Goal: Information Seeking & Learning: Find specific fact

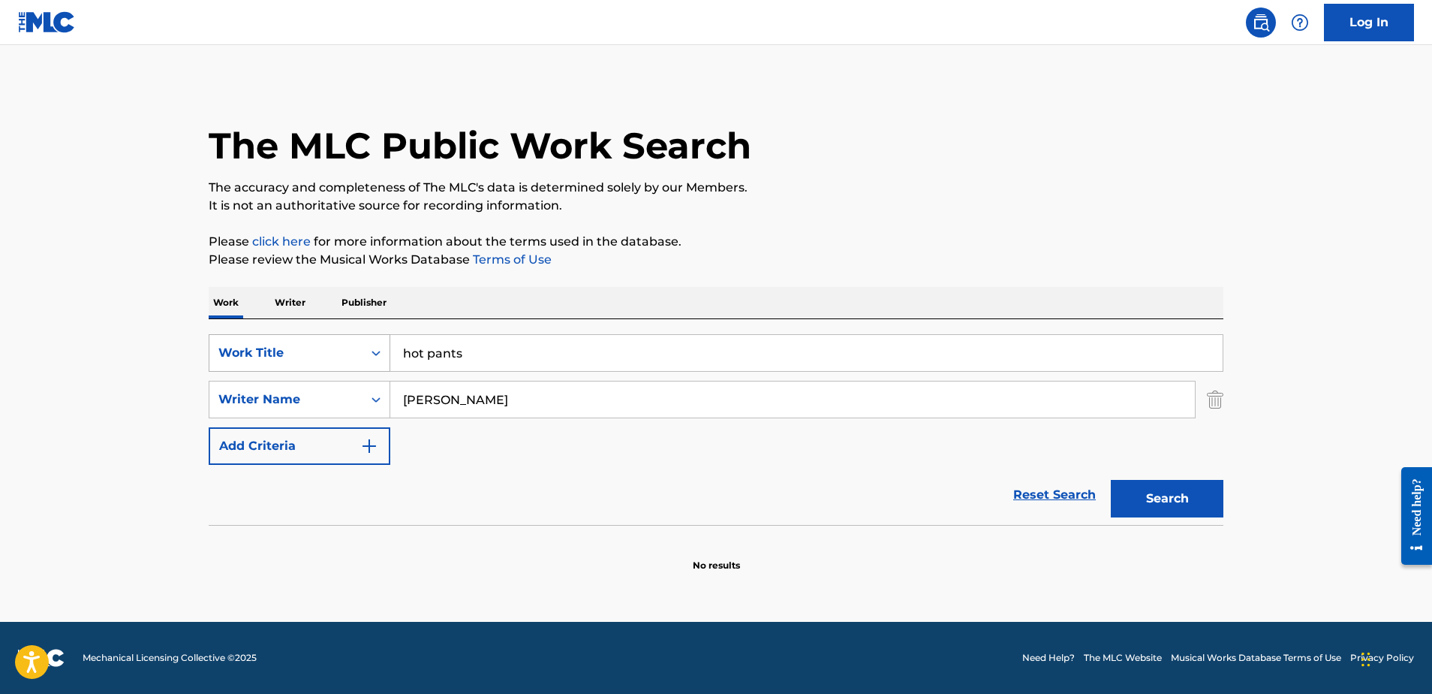
click at [279, 362] on div "Work Title" at bounding box center [285, 353] width 153 height 29
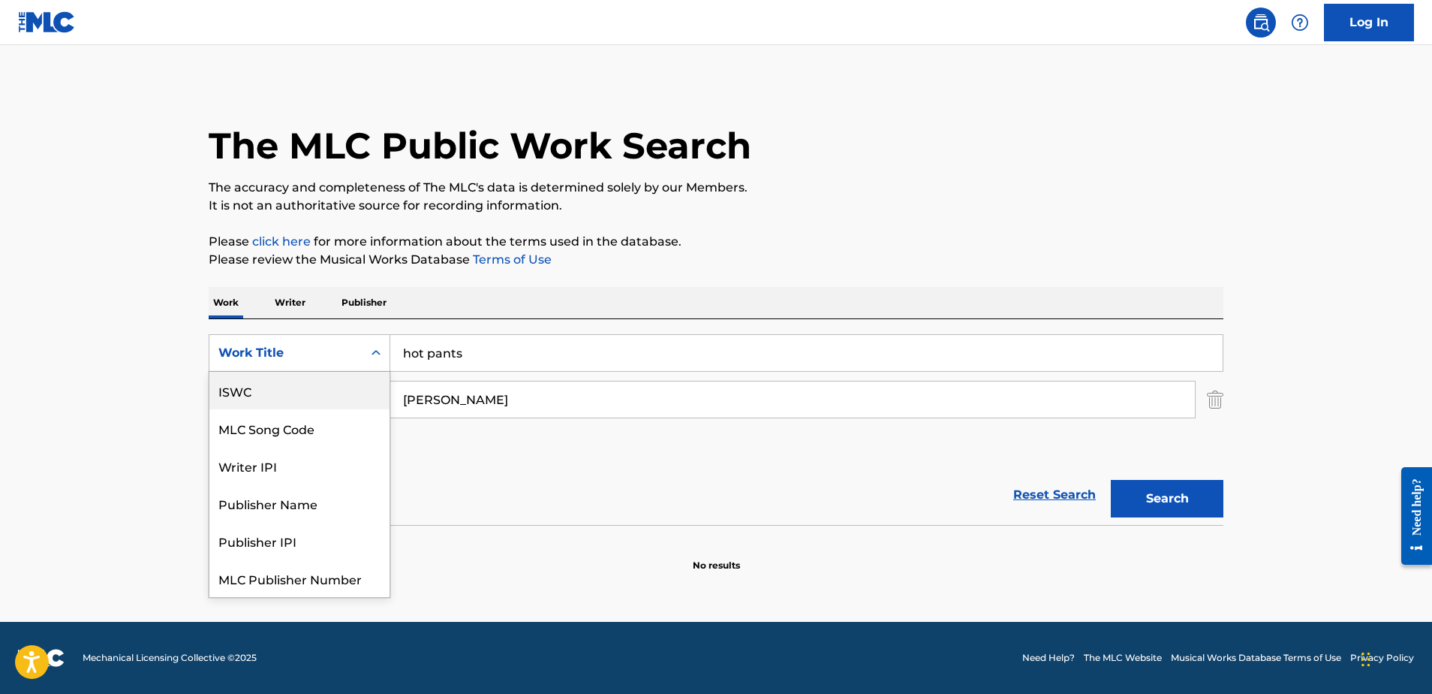
click at [282, 385] on div "ISWC" at bounding box center [299, 391] width 180 height 38
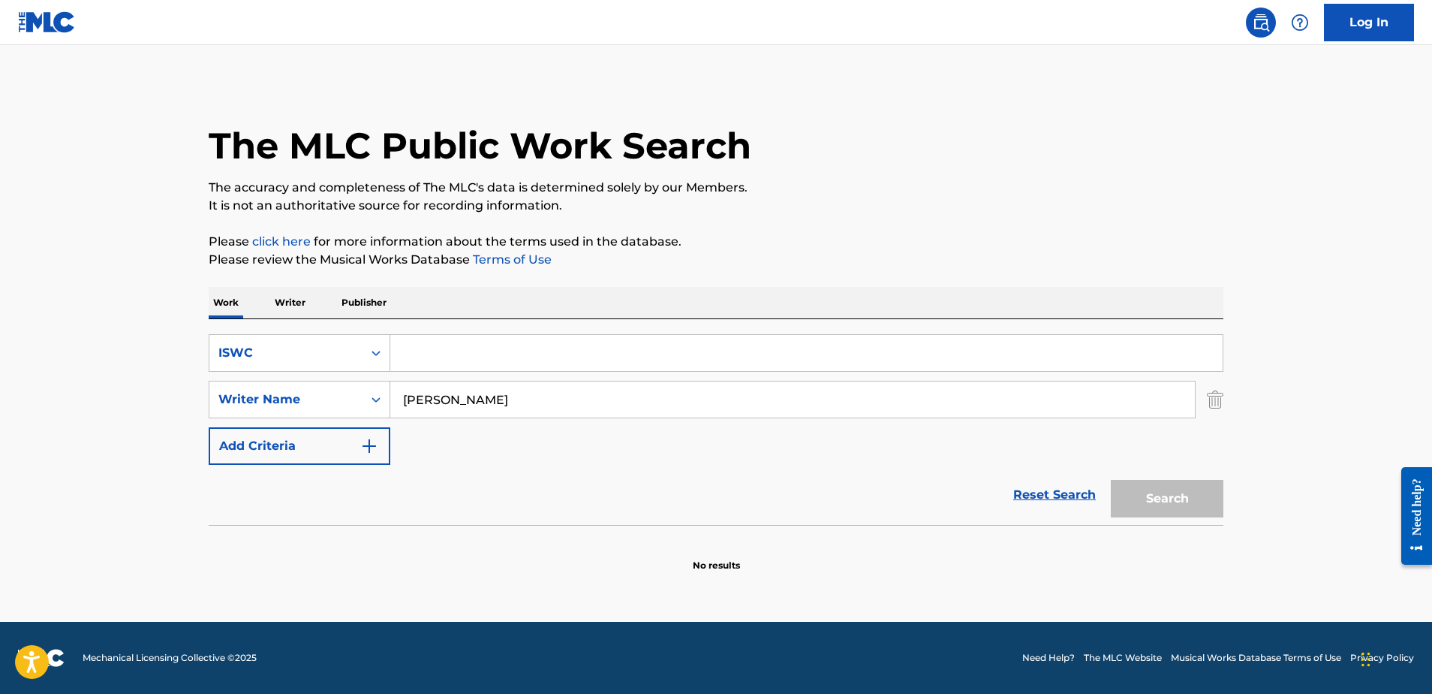
click at [541, 358] on input "Search Form" at bounding box center [806, 353] width 833 height 36
paste input "T0711462188"
type input "T0711462188"
click at [515, 399] on input "[PERSON_NAME]" at bounding box center [792, 399] width 805 height 36
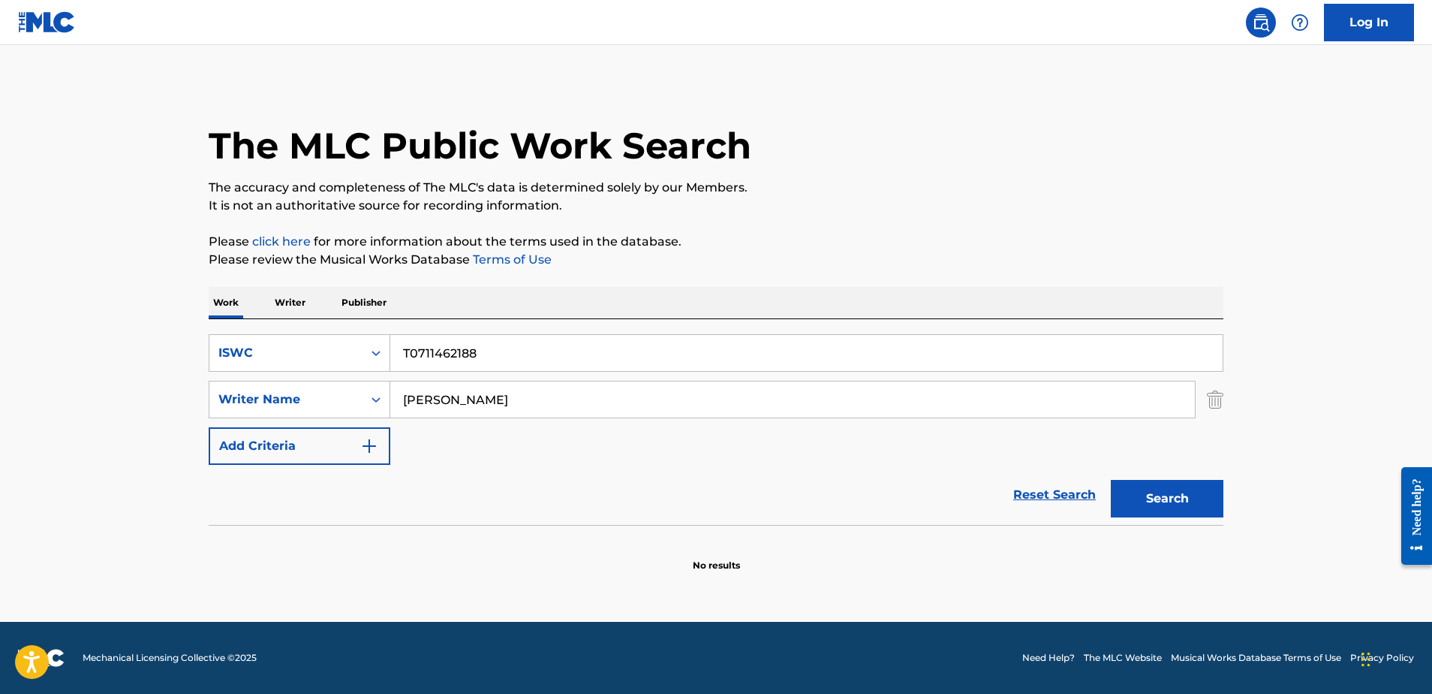
click at [515, 399] on input "[PERSON_NAME]" at bounding box center [792, 399] width 805 height 36
click at [1167, 498] on button "Search" at bounding box center [1167, 499] width 113 height 38
click at [1192, 501] on button "Search" at bounding box center [1167, 499] width 113 height 38
click at [1159, 507] on button "Search" at bounding box center [1167, 499] width 113 height 38
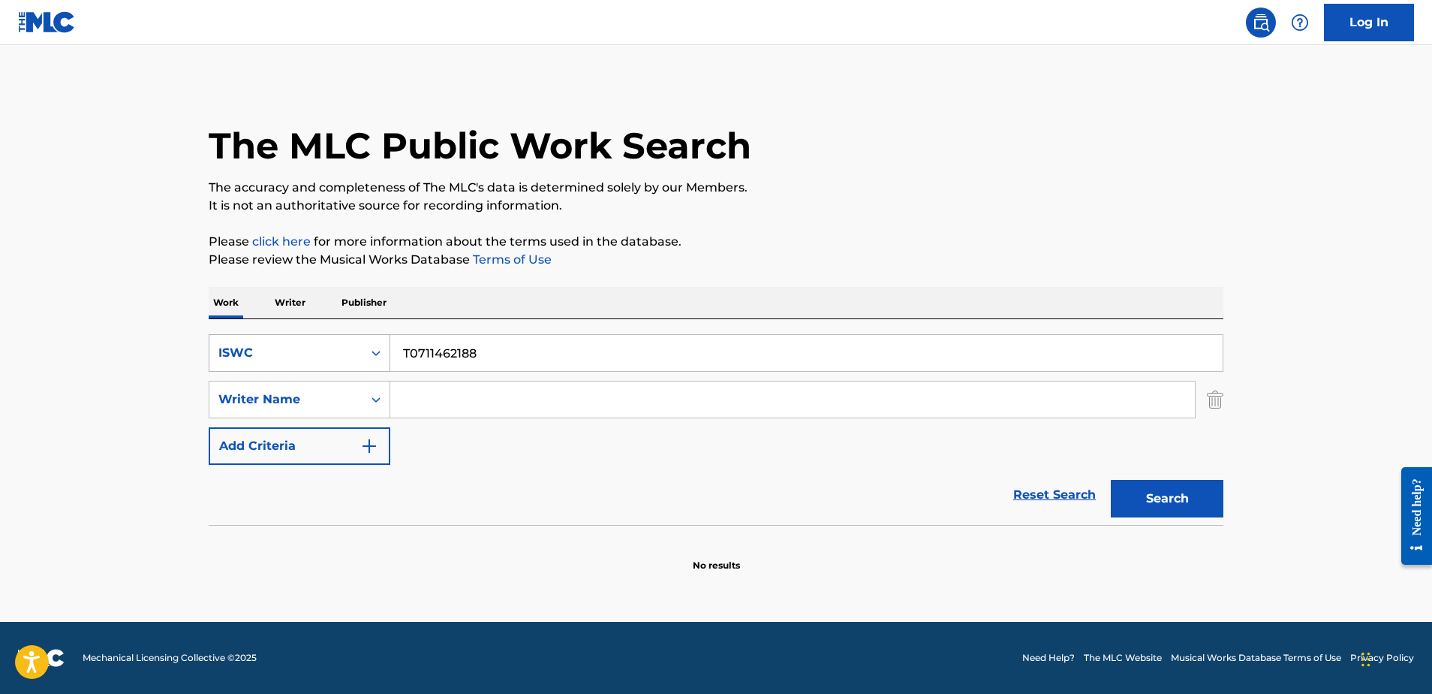
click at [308, 364] on div "ISWC" at bounding box center [285, 353] width 153 height 29
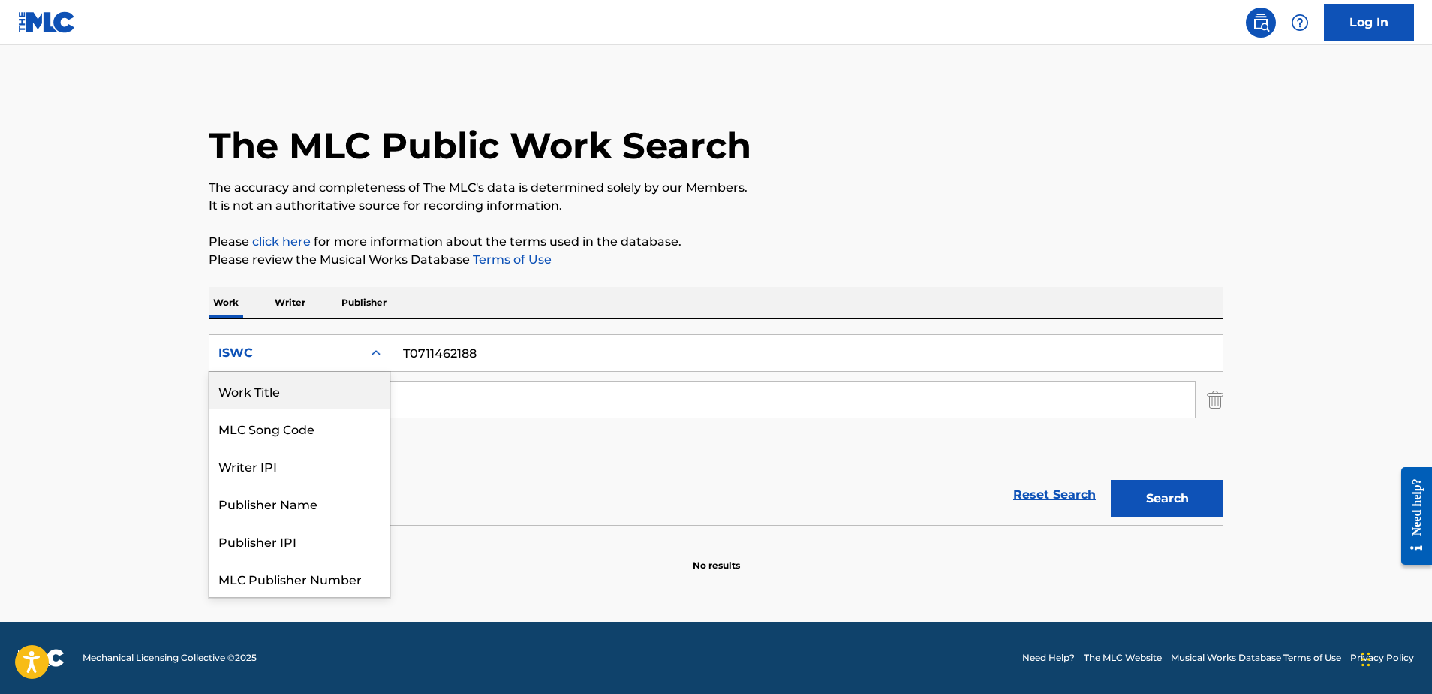
drag, startPoint x: 327, startPoint y: 383, endPoint x: 435, endPoint y: 376, distance: 107.6
click at [330, 384] on div "Work Title" at bounding box center [299, 391] width 180 height 38
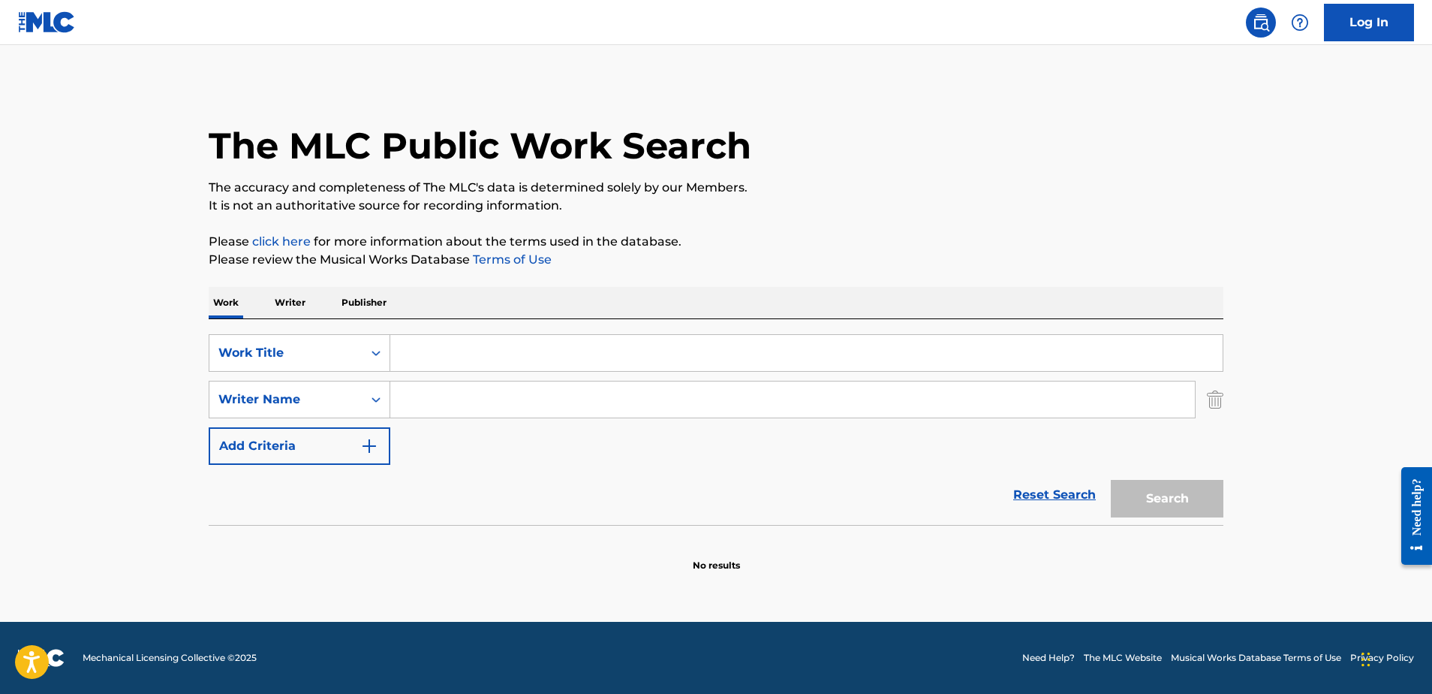
click at [506, 353] on input "Search Form" at bounding box center [806, 353] width 833 height 36
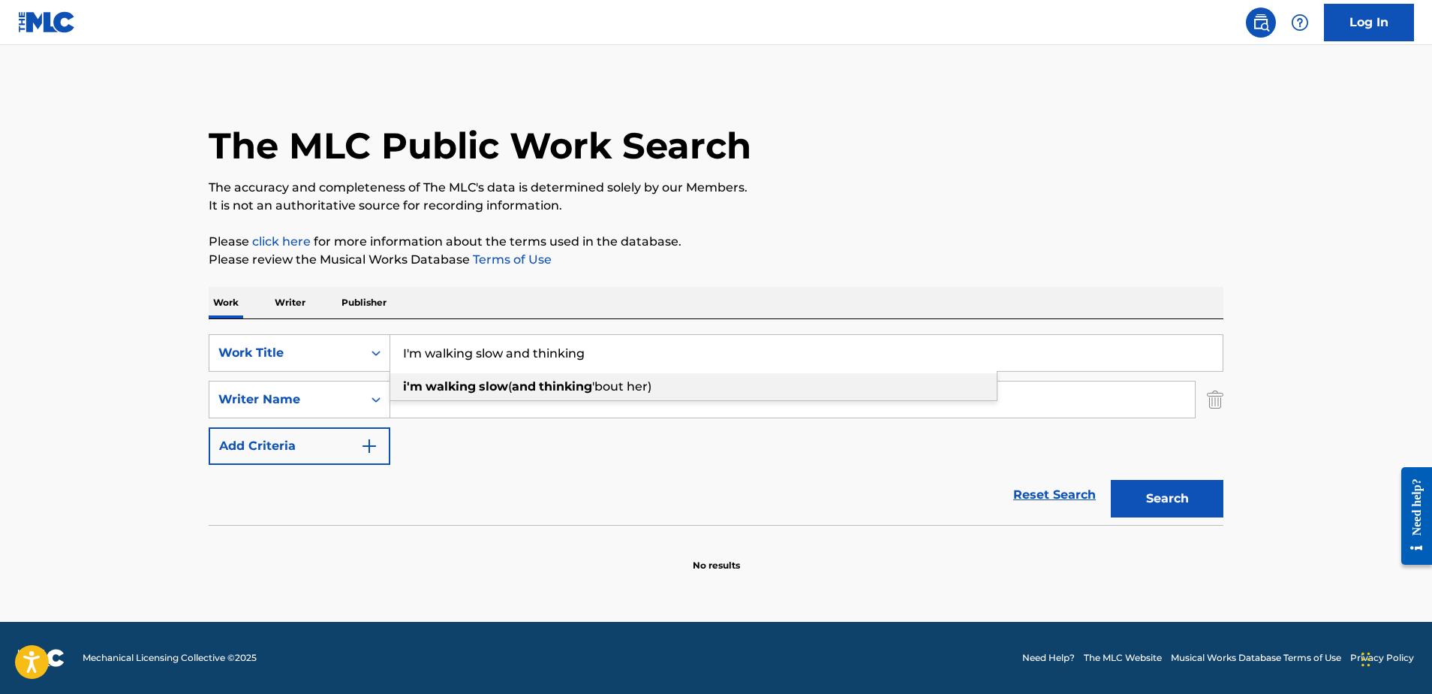
click at [462, 379] on strong "walking" at bounding box center [451, 386] width 50 height 14
type input "i'm walking slow (and thinking 'bout her)"
drag, startPoint x: 315, startPoint y: 407, endPoint x: 384, endPoint y: 414, distance: 69.4
click at [320, 408] on div "Writer Name" at bounding box center [285, 399] width 135 height 18
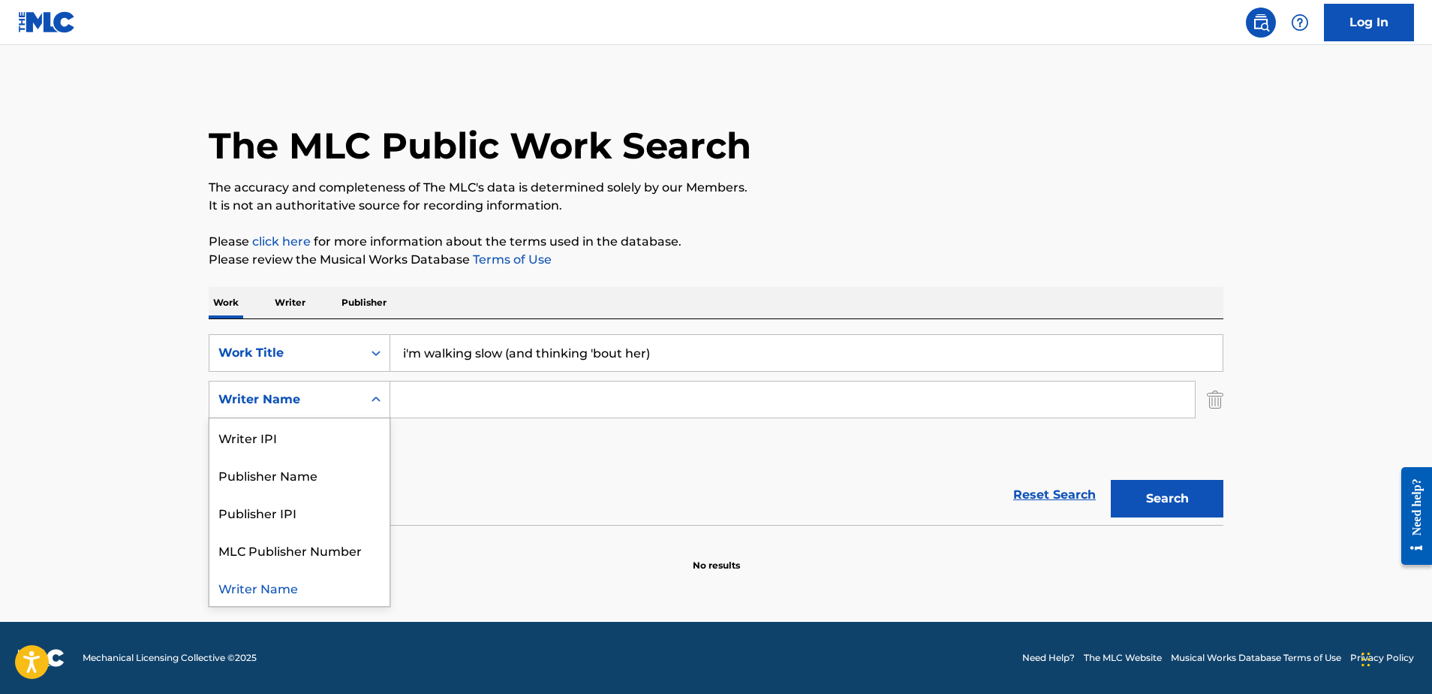
click at [467, 410] on input "Search Form" at bounding box center [792, 399] width 805 height 36
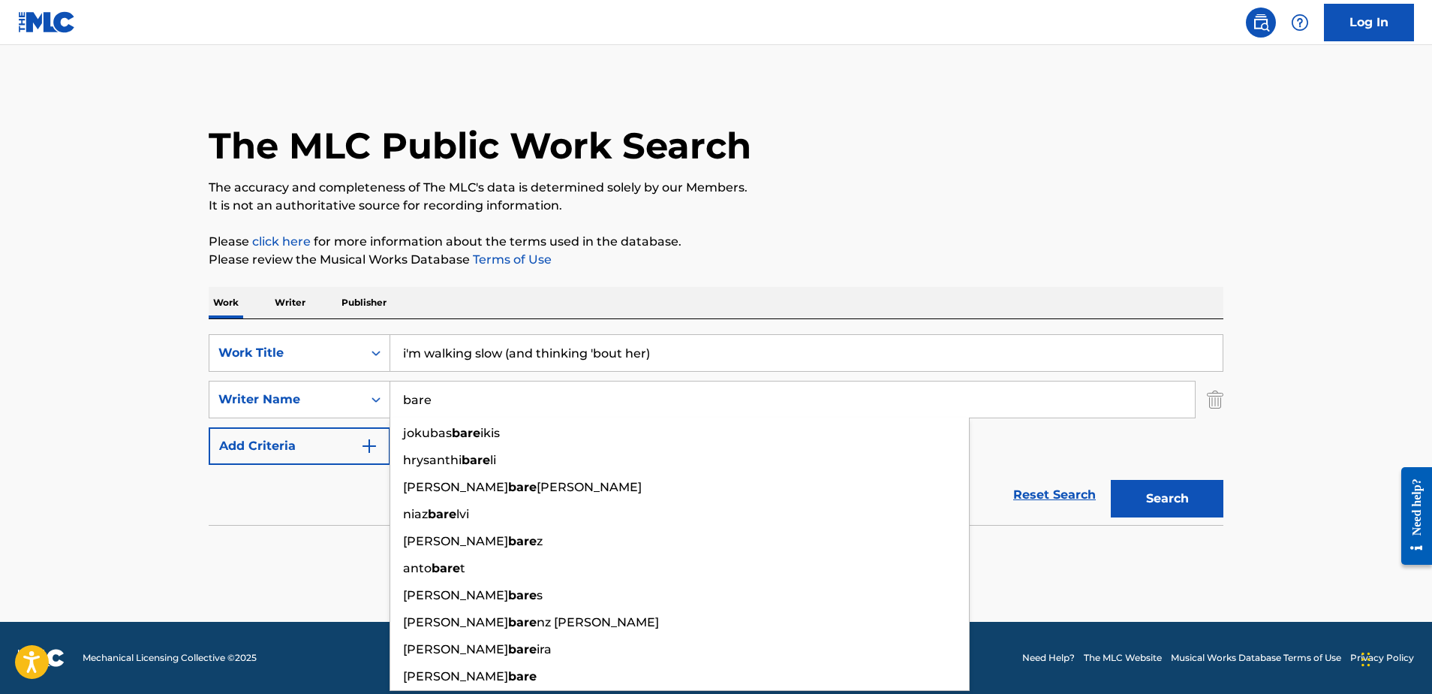
type input "bare"
click at [1167, 498] on button "Search" at bounding box center [1167, 499] width 113 height 38
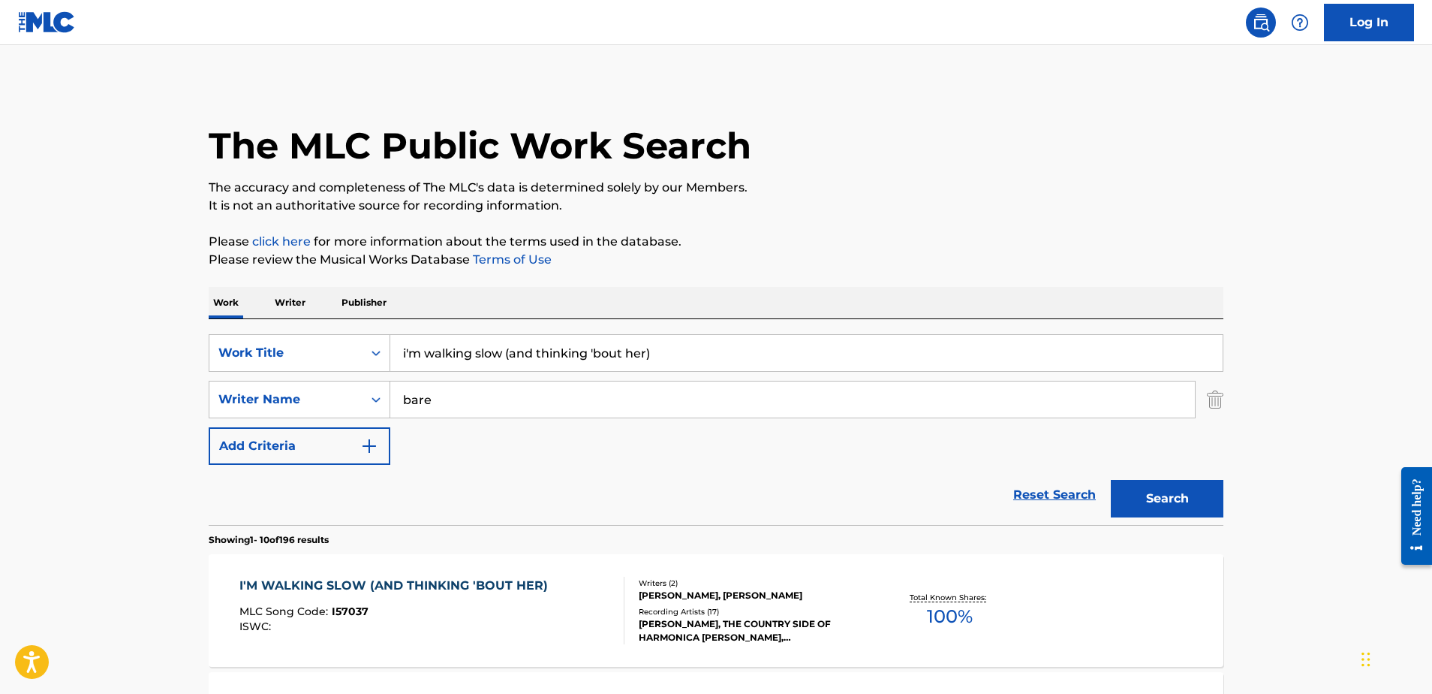
click at [761, 599] on div "[PERSON_NAME], [PERSON_NAME]" at bounding box center [752, 596] width 227 height 14
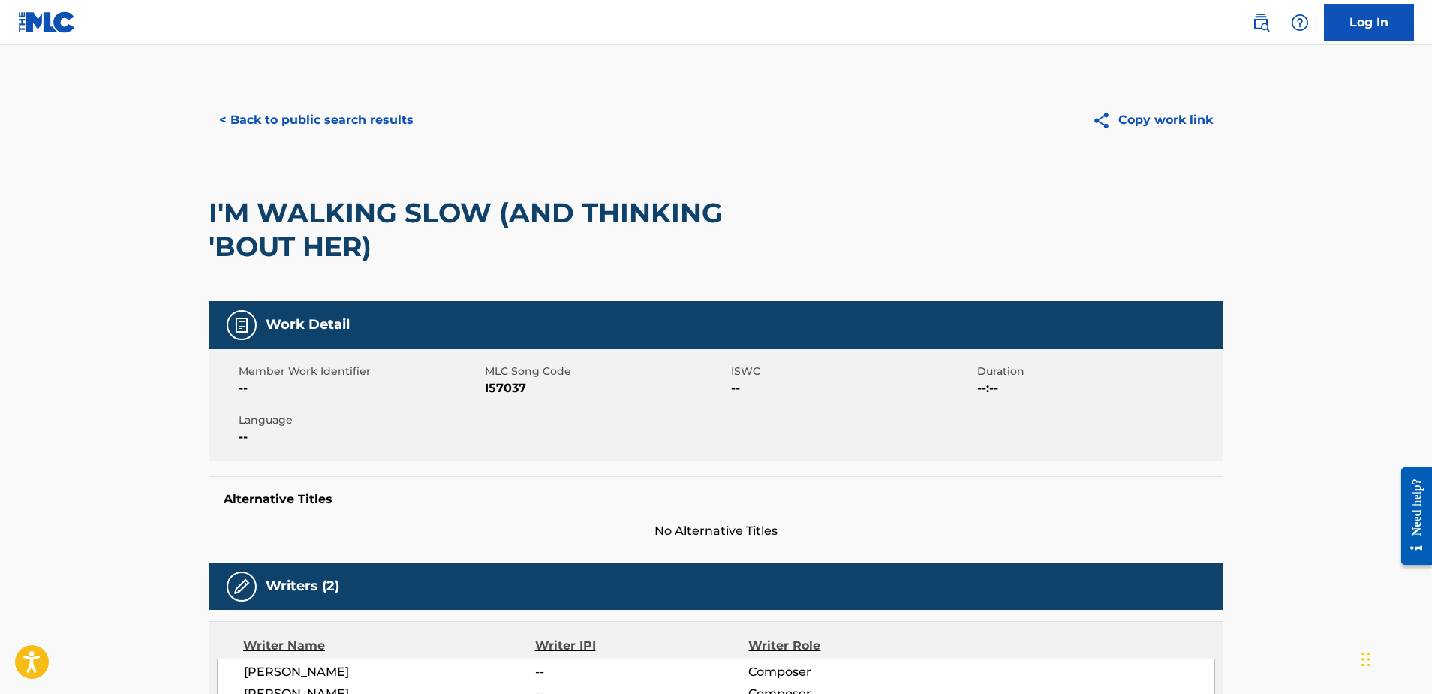
click at [363, 129] on button "< Back to public search results" at bounding box center [316, 120] width 215 height 38
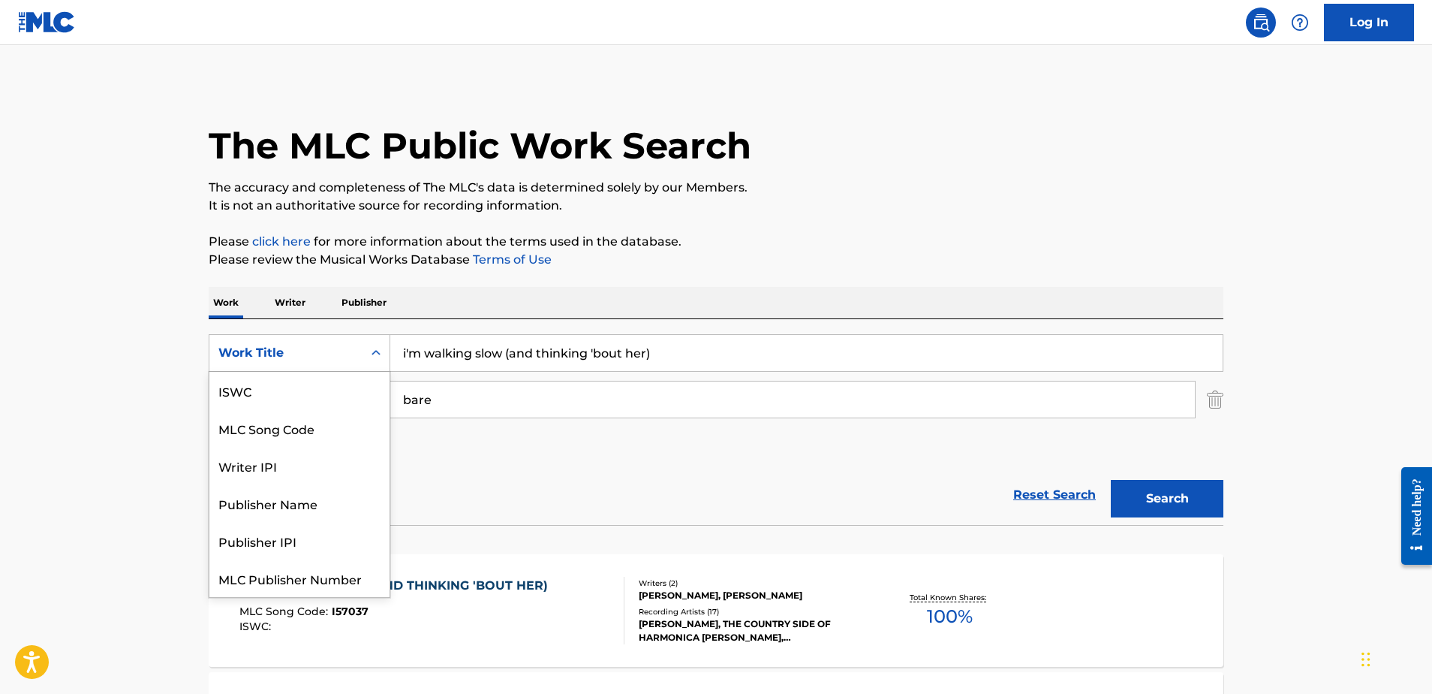
click at [299, 349] on div "Work Title" at bounding box center [285, 353] width 135 height 18
drag, startPoint x: 308, startPoint y: 388, endPoint x: 351, endPoint y: 373, distance: 46.1
click at [309, 388] on div "ISWC" at bounding box center [299, 391] width 180 height 38
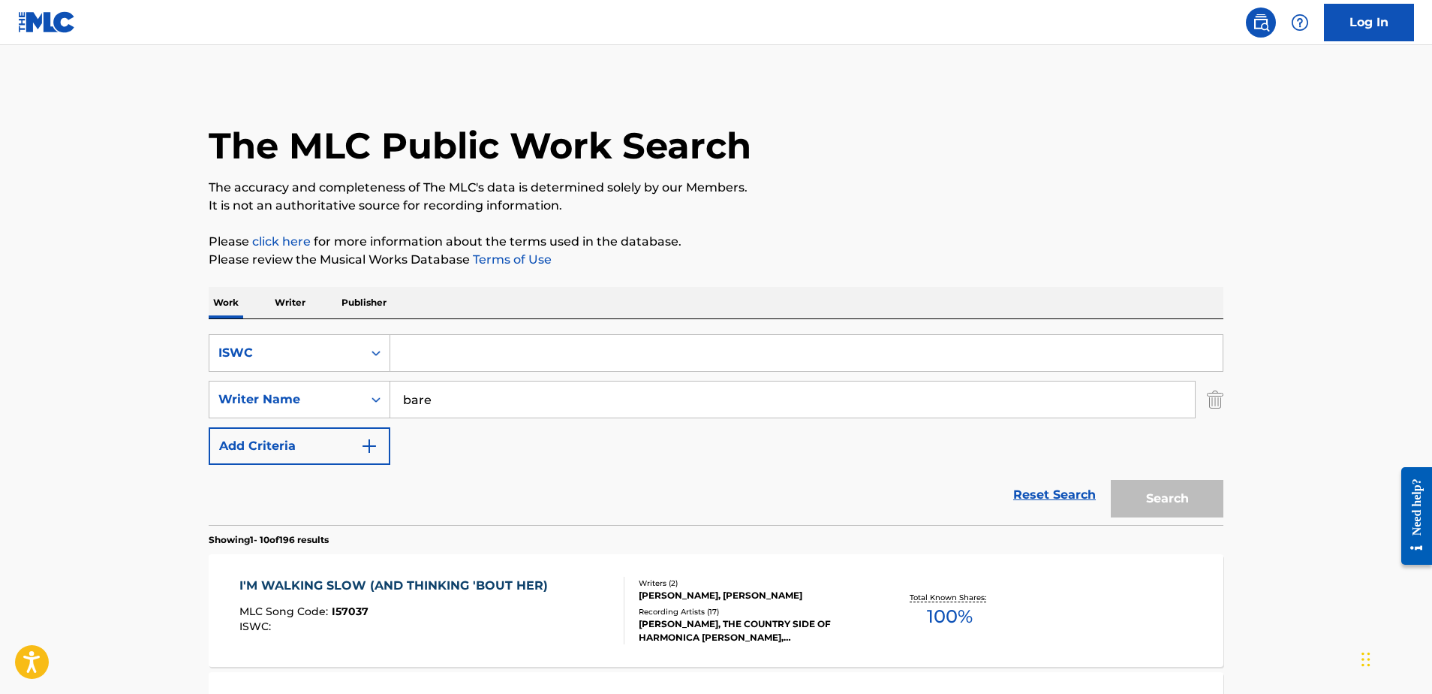
click at [465, 349] on input "Search Form" at bounding box center [806, 353] width 833 height 36
paste input "T0702419531"
type input "T0702419531"
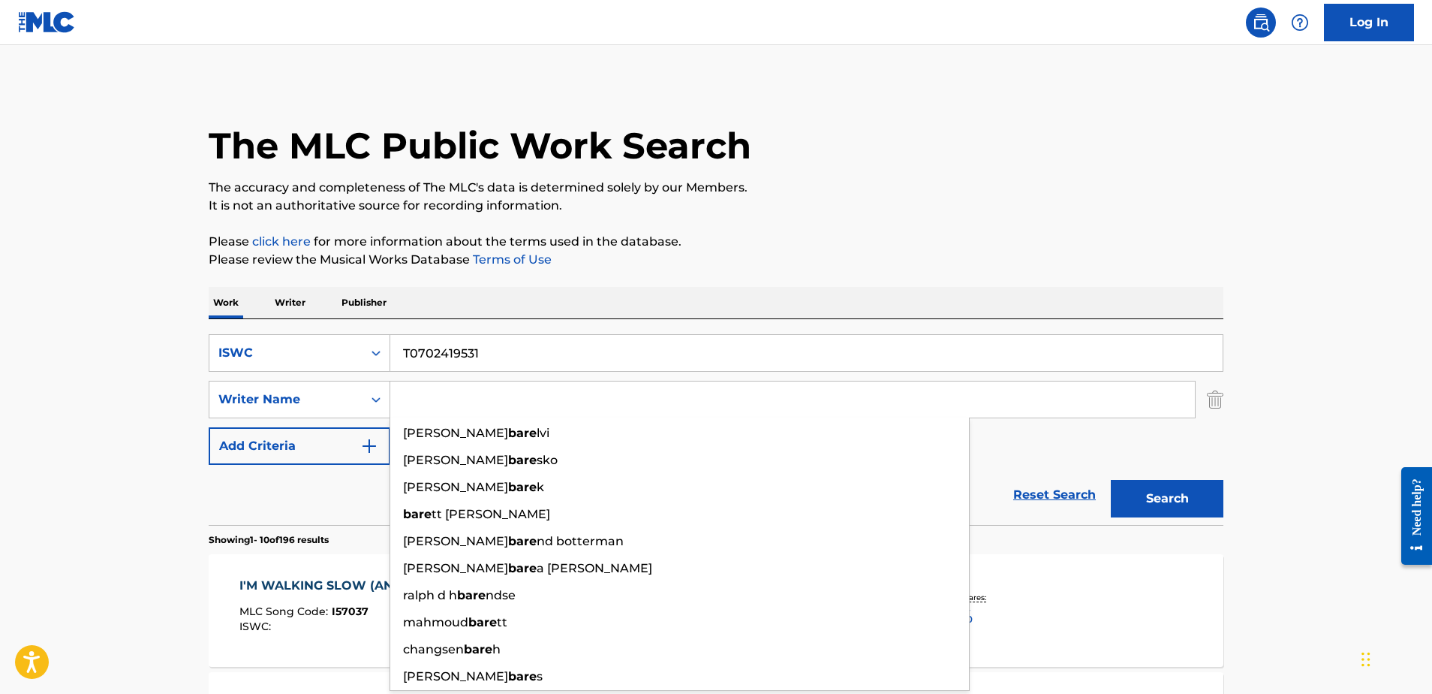
click at [1167, 498] on button "Search" at bounding box center [1167, 499] width 113 height 38
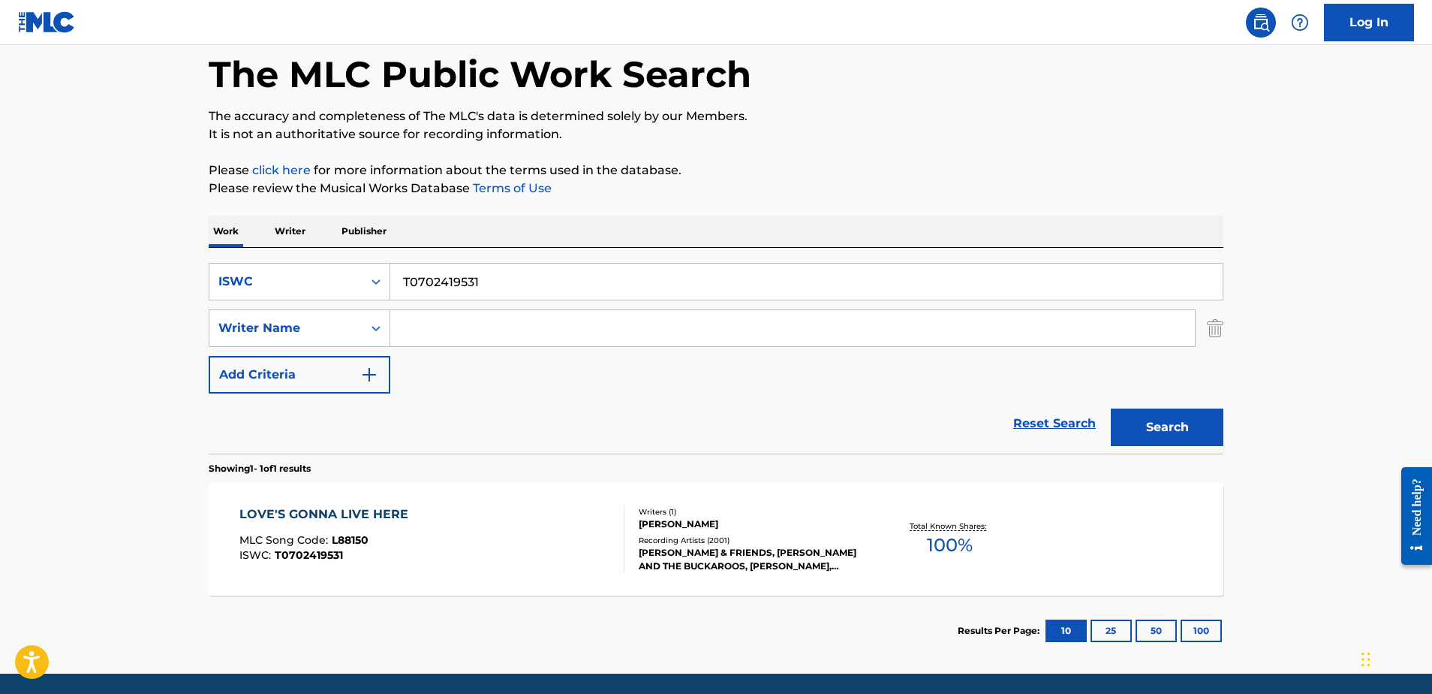
scroll to position [76, 0]
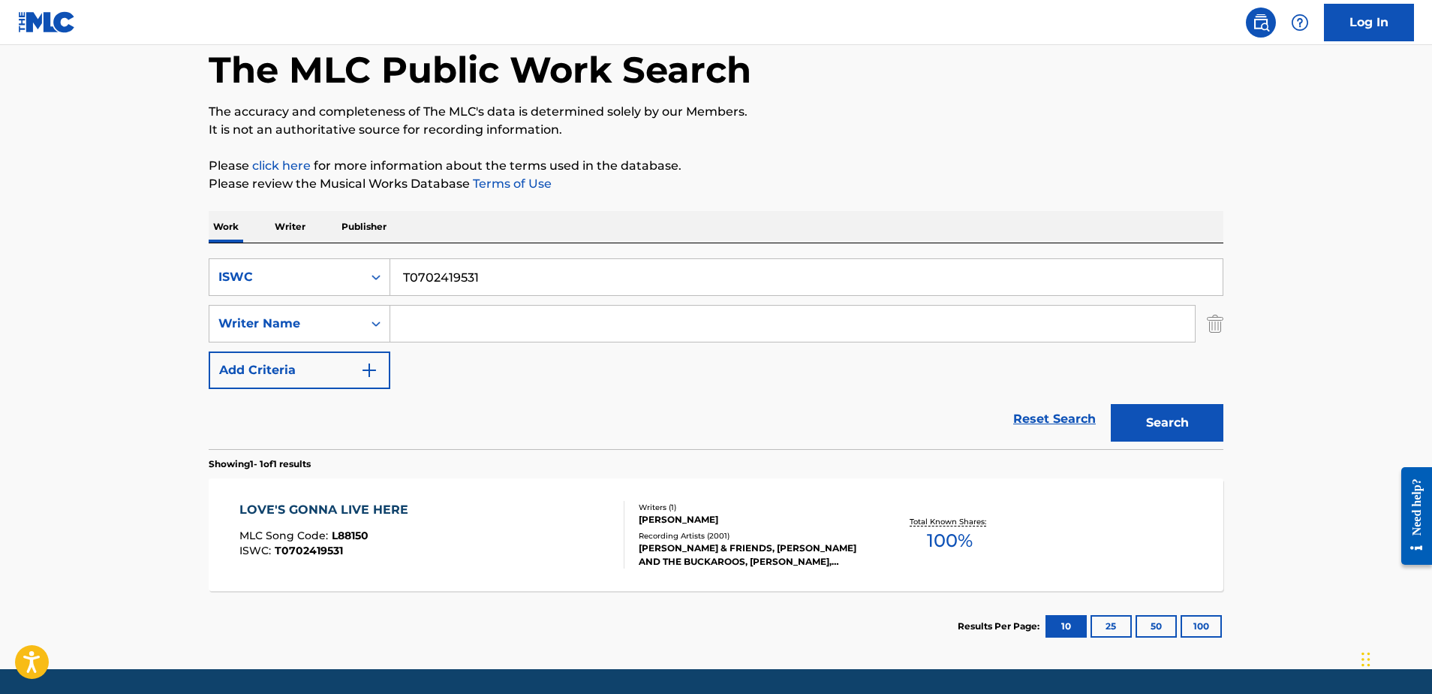
click at [747, 522] on div "[PERSON_NAME]" at bounding box center [752, 520] width 227 height 14
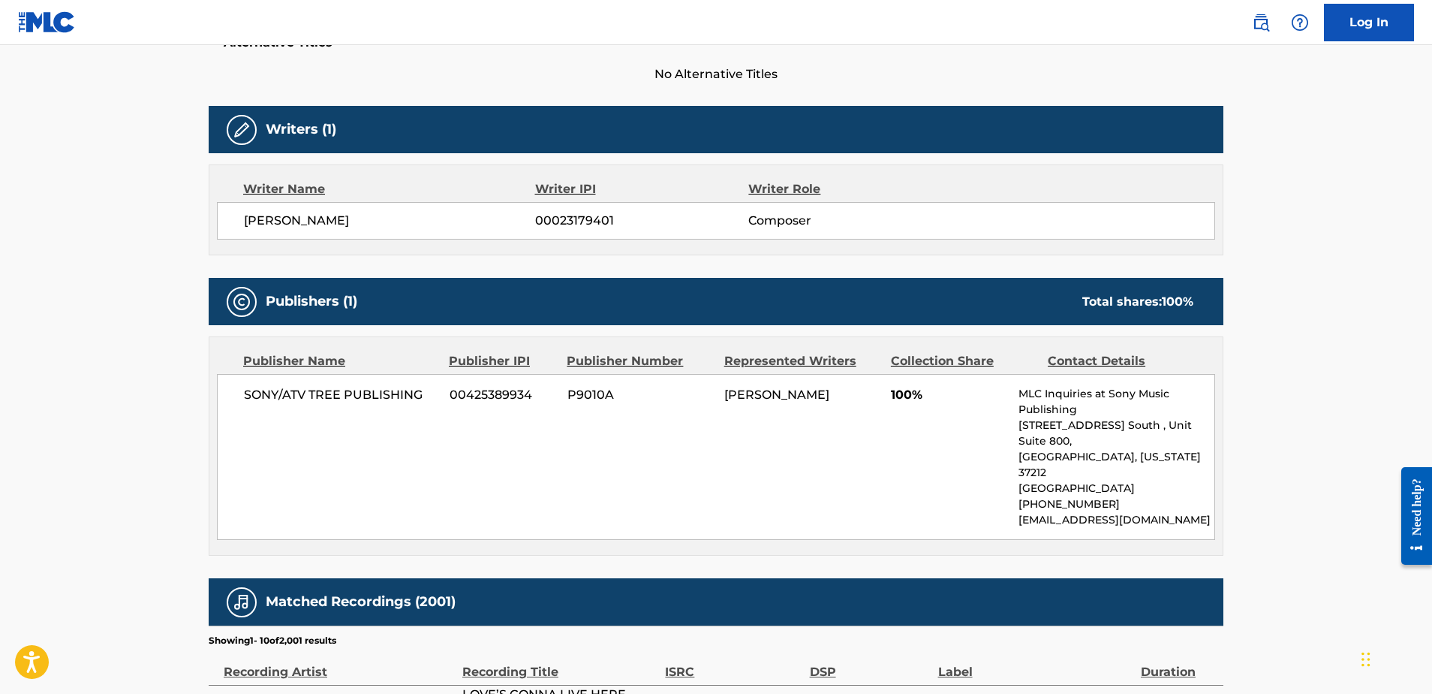
scroll to position [423, 0]
